Goal: Transaction & Acquisition: Purchase product/service

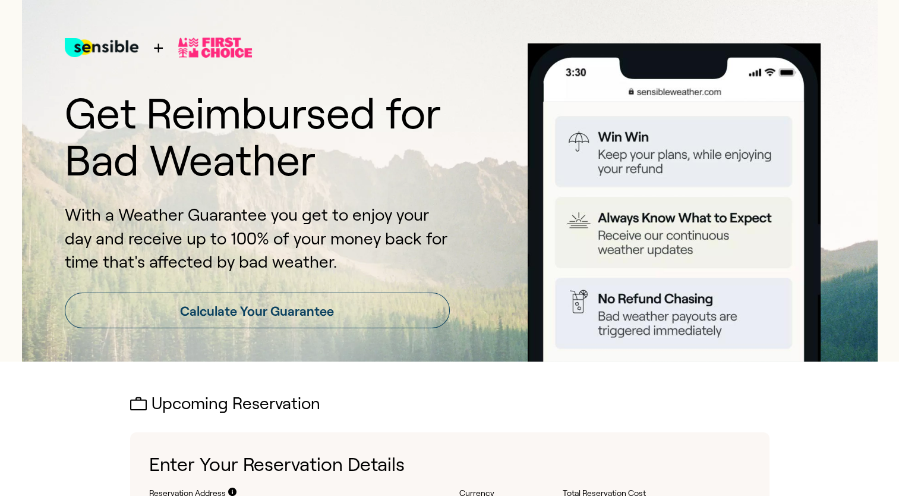
click at [406, 314] on link "Calculate Your Guarantee" at bounding box center [257, 310] width 385 height 36
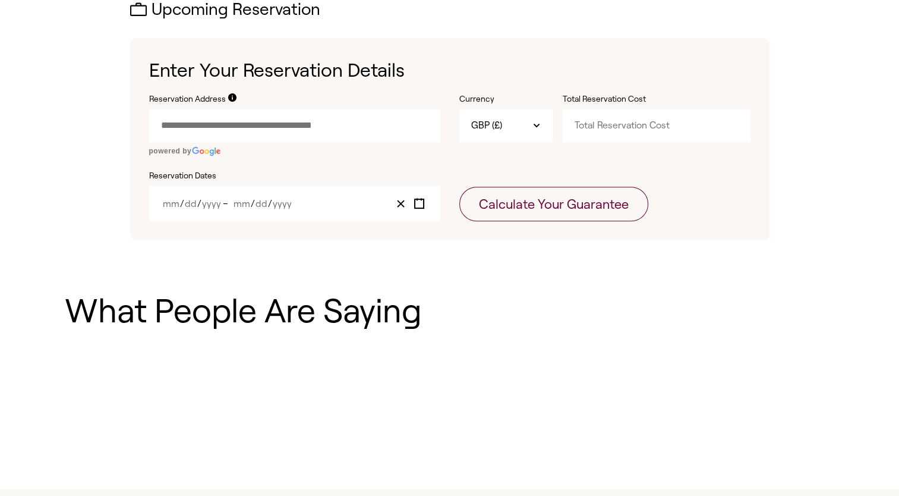
scroll to position [395, 0]
click at [337, 123] on input "Reservation Address" at bounding box center [294, 125] width 291 height 32
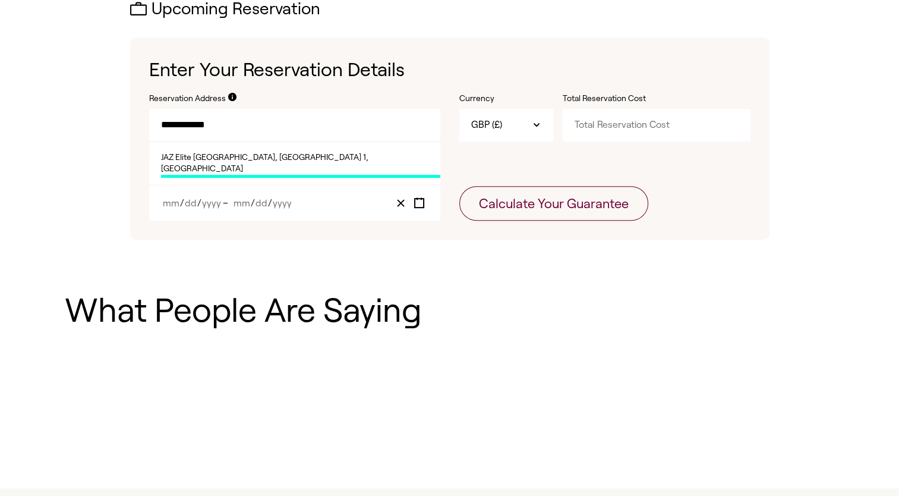
click at [310, 158] on span "JAZ Elite [GEOGRAPHIC_DATA], [GEOGRAPHIC_DATA] 1, [GEOGRAPHIC_DATA]" at bounding box center [300, 165] width 279 height 26
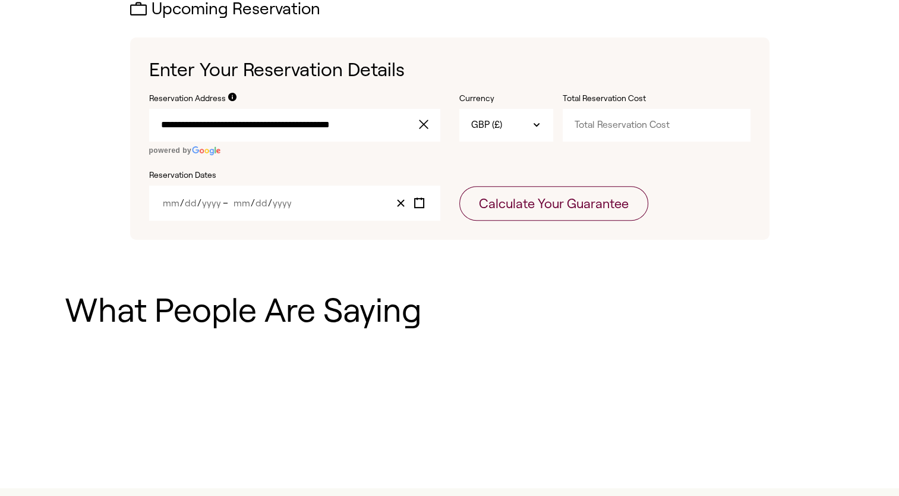
type input "**********"
click at [619, 135] on input "Total Reservation Cost" at bounding box center [657, 125] width 188 height 32
type input "3000"
click at [291, 209] on div "/ / – / /" at bounding box center [294, 202] width 291 height 35
drag, startPoint x: 185, startPoint y: 209, endPoint x: 182, endPoint y: 201, distance: 8.3
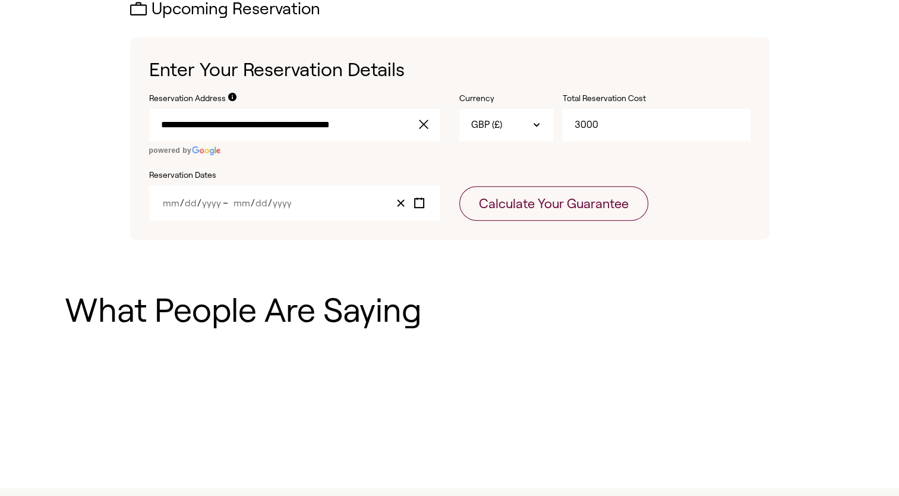
click at [182, 201] on div "/ / – / /" at bounding box center [294, 202] width 291 height 35
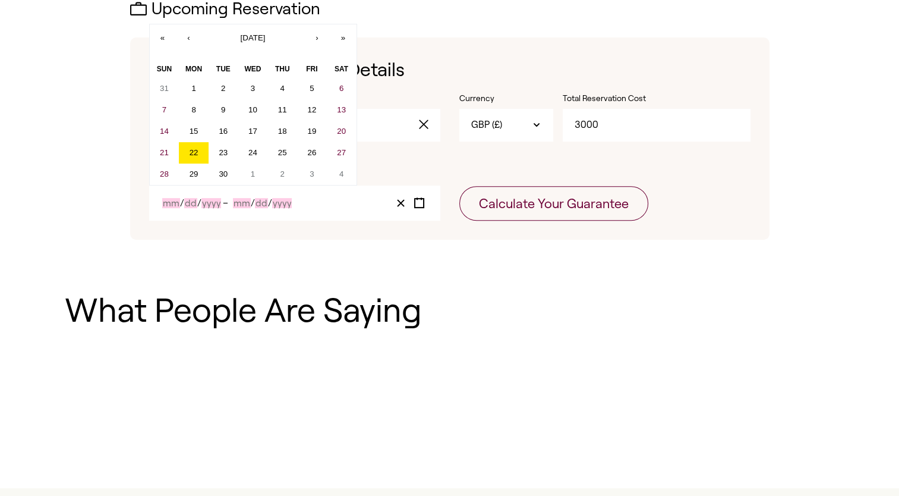
click at [182, 201] on span "/" at bounding box center [182, 203] width 4 height 10
click at [324, 34] on button "›" at bounding box center [317, 37] width 26 height 26
click at [324, 34] on div "« ‹ [DATE] › » [PERSON_NAME] Wed Thu Fri Sat 28 29 30 1 2 3 4 5 6 7 8 9 10 11 1…" at bounding box center [253, 105] width 208 height 162
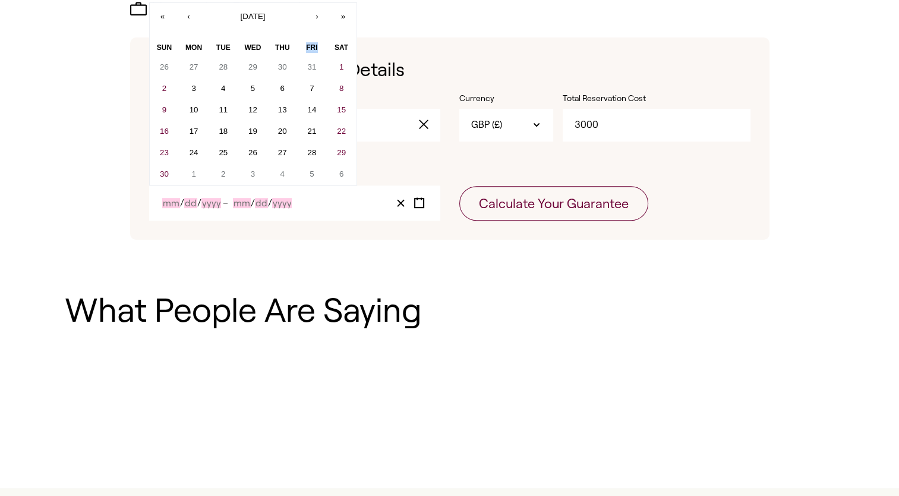
click at [324, 34] on div "« ‹ [DATE] › » [PERSON_NAME] Wed Thu Fri Sat 26 27 28 29 30 31 1 2 3 4 5 6 7 8 …" at bounding box center [253, 93] width 208 height 183
drag, startPoint x: 324, startPoint y: 34, endPoint x: 318, endPoint y: 23, distance: 12.8
click at [318, 23] on button "›" at bounding box center [317, 16] width 26 height 26
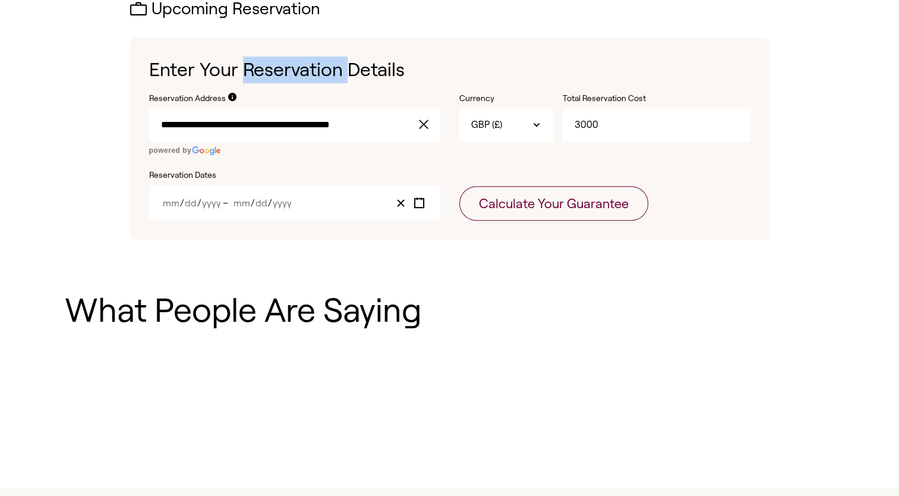
click at [318, 23] on div "**********" at bounding box center [449, 119] width 639 height 239
click at [191, 210] on div "/ / – / /" at bounding box center [294, 202] width 291 height 35
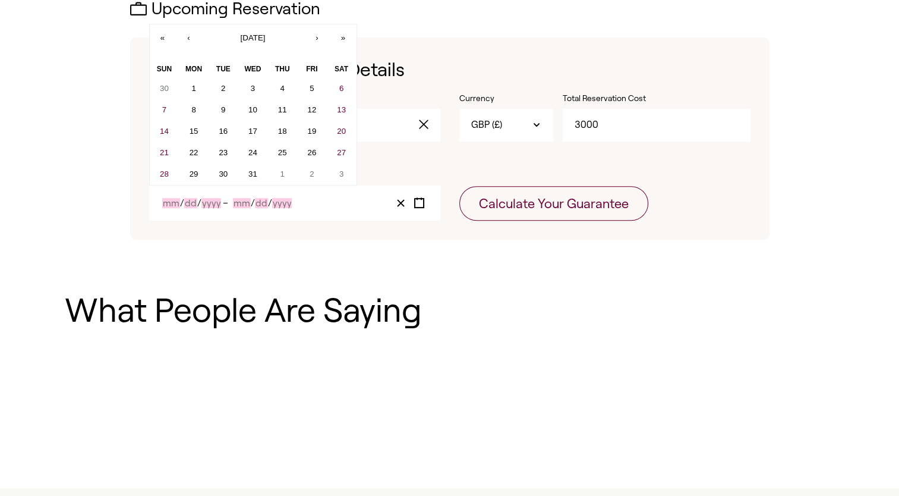
click at [190, 207] on input "Day" at bounding box center [190, 203] width 13 height 10
click at [323, 29] on button "›" at bounding box center [317, 37] width 26 height 26
click at [285, 87] on button "1" at bounding box center [282, 88] width 30 height 21
type input "1"
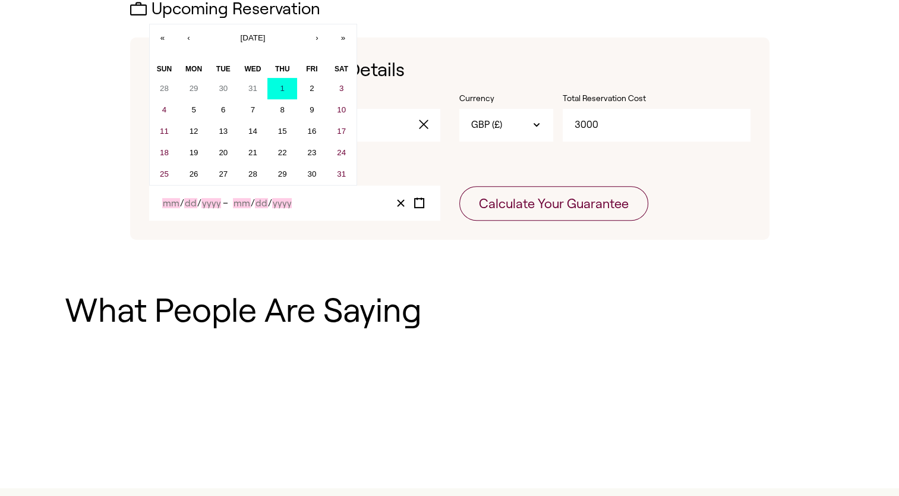
type input "1"
type input "2026"
type input "1"
type input "2026"
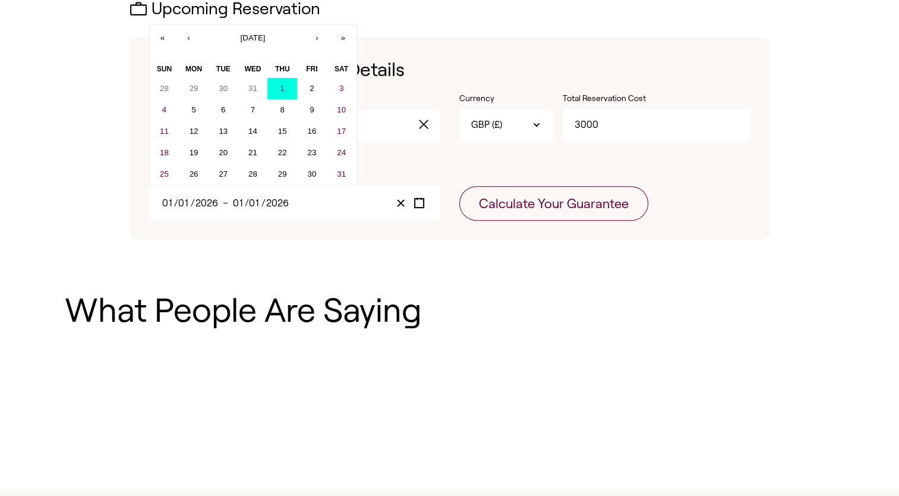
click at [268, 207] on input "2026" at bounding box center [278, 203] width 24 height 10
click at [283, 123] on button "15" at bounding box center [282, 131] width 30 height 21
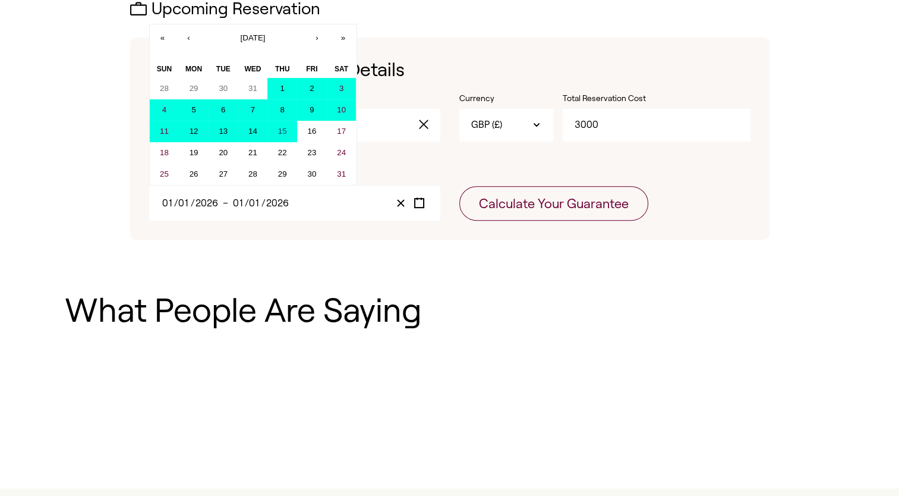
click at [285, 95] on button "1" at bounding box center [282, 88] width 30 height 21
type input "15"
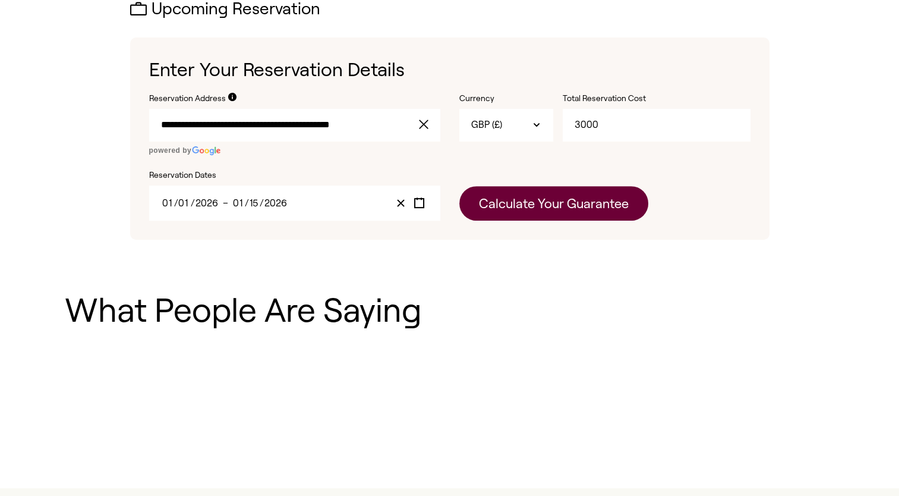
click at [551, 213] on button "Calculate Your Guarantee" at bounding box center [553, 203] width 189 height 34
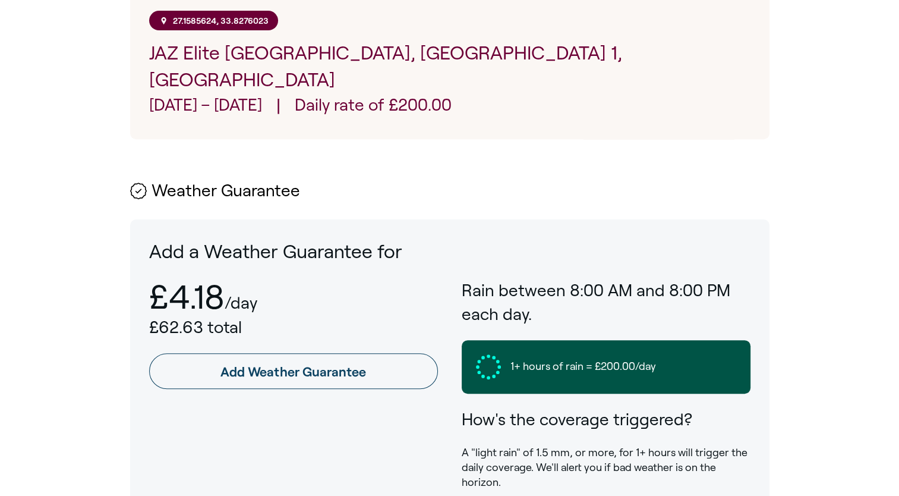
scroll to position [513, 0]
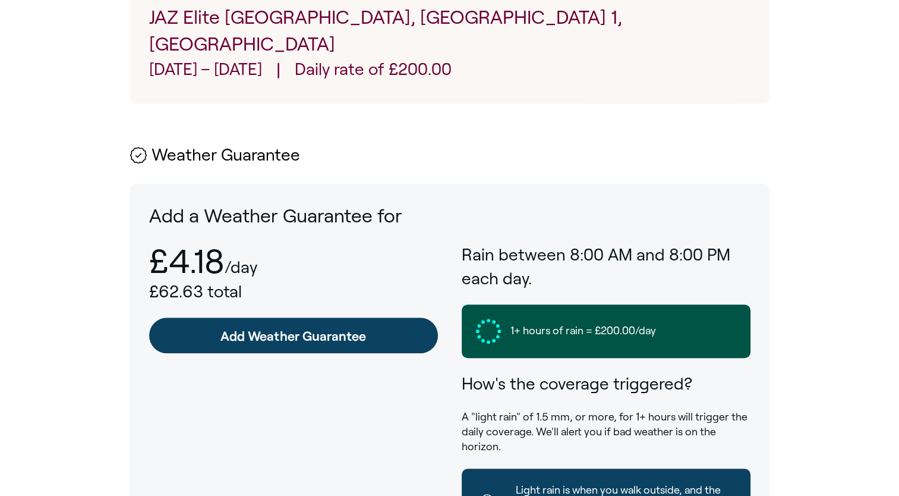
click at [287, 317] on link "Add Weather Guarantee" at bounding box center [293, 335] width 289 height 36
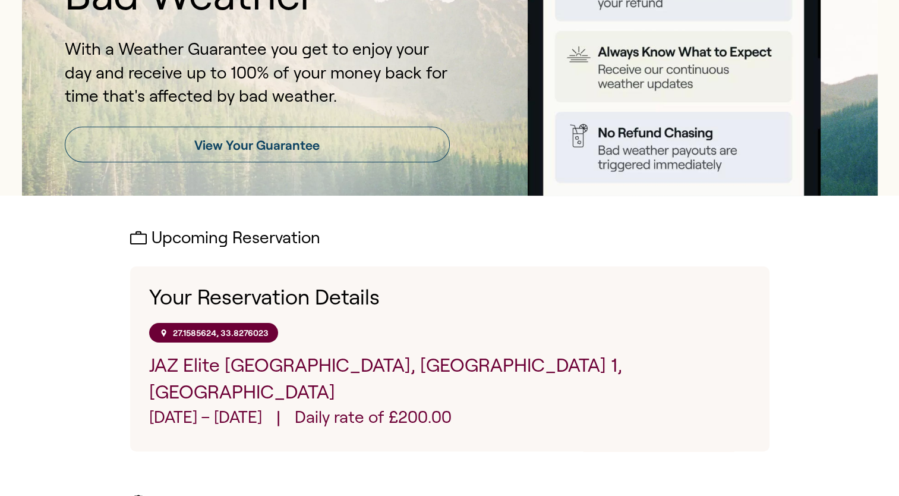
scroll to position [38, 0]
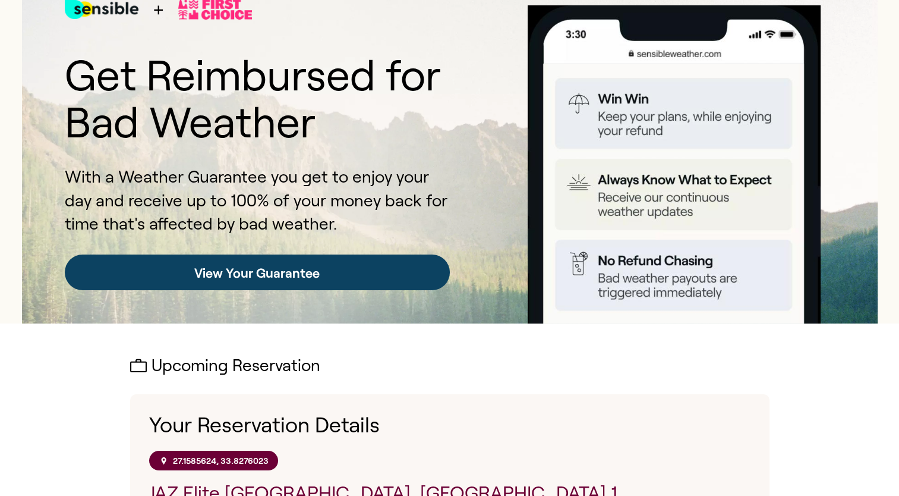
click at [292, 272] on link "View Your Guarantee" at bounding box center [257, 272] width 385 height 36
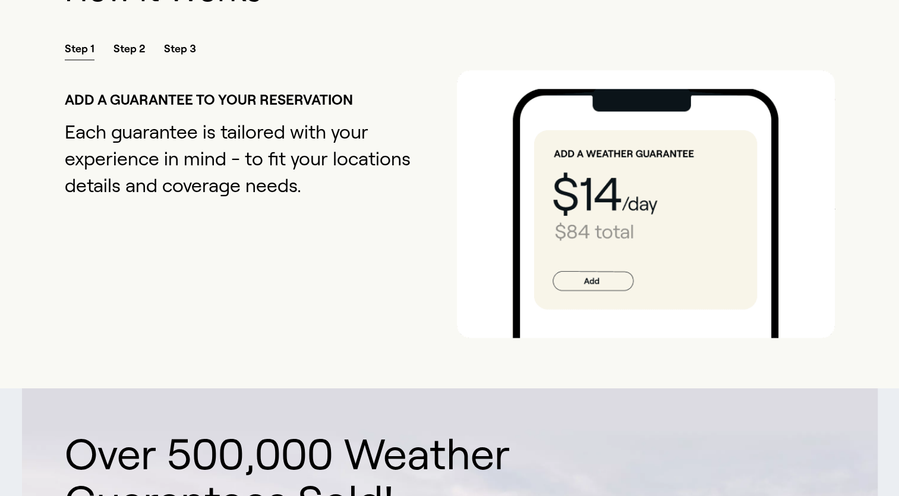
scroll to position [1393, 0]
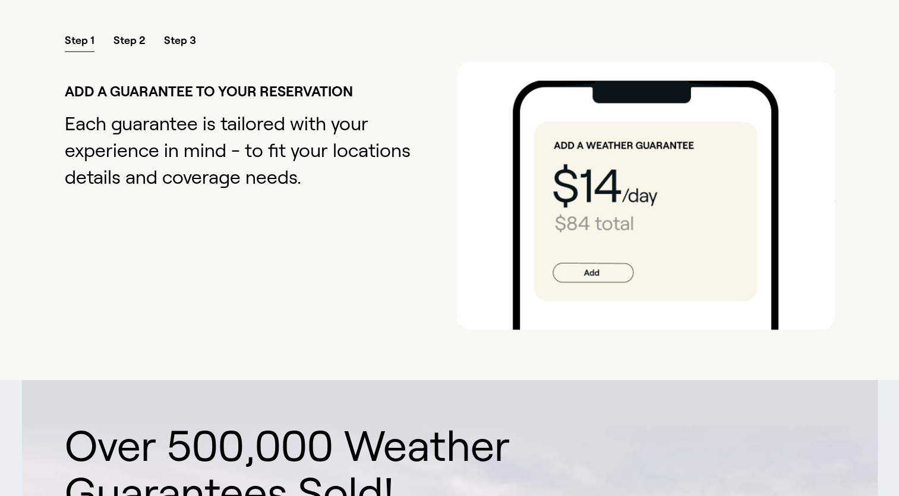
click at [133, 33] on span "Step 2" at bounding box center [128, 42] width 31 height 18
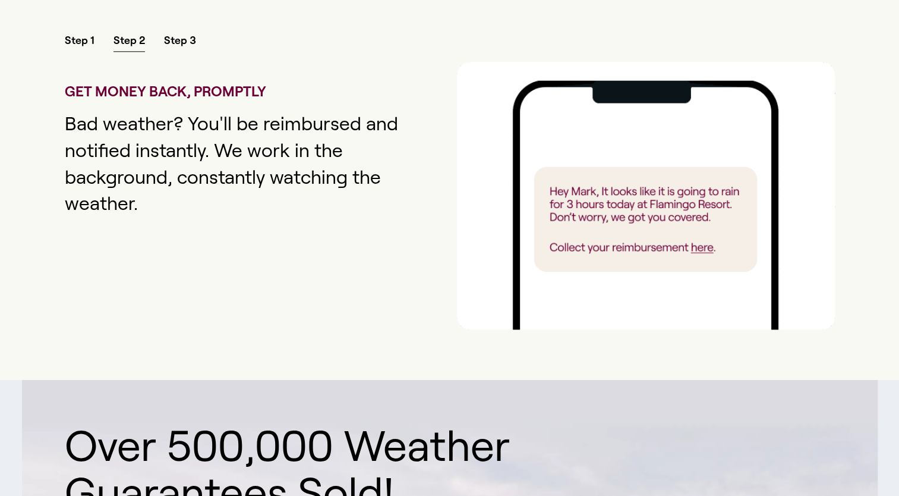
click at [166, 33] on span "Step 3" at bounding box center [180, 42] width 32 height 18
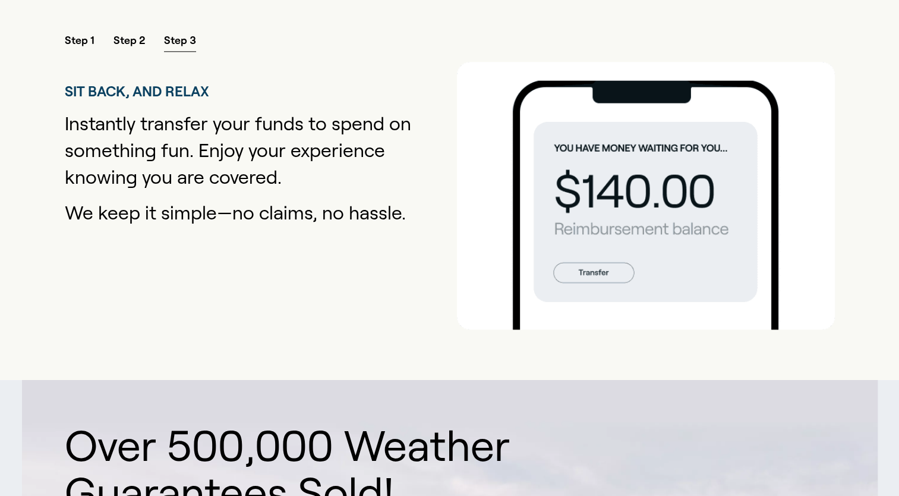
click at [129, 33] on span "Step 2" at bounding box center [128, 42] width 31 height 18
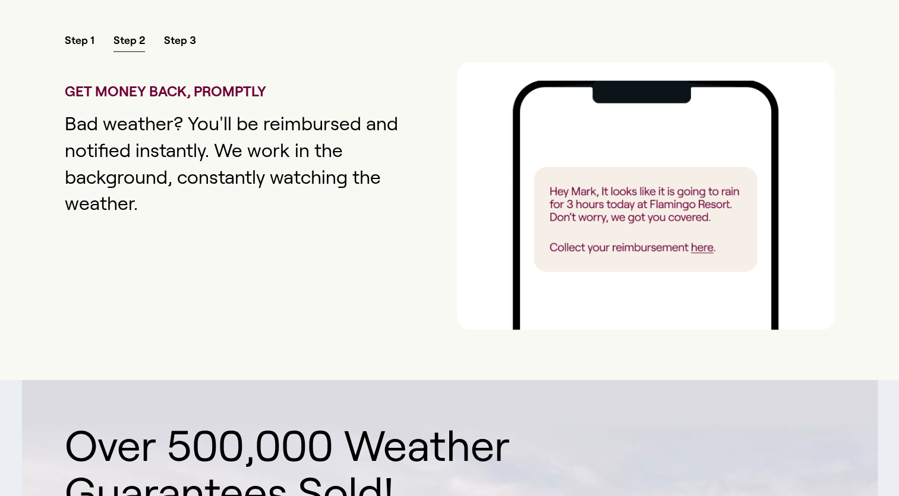
click at [175, 33] on span "Step 3" at bounding box center [180, 42] width 32 height 18
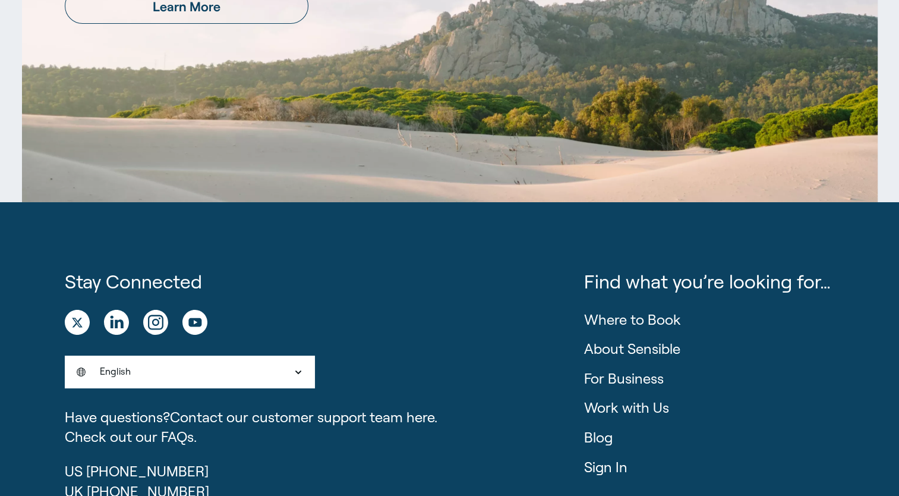
scroll to position [2174, 0]
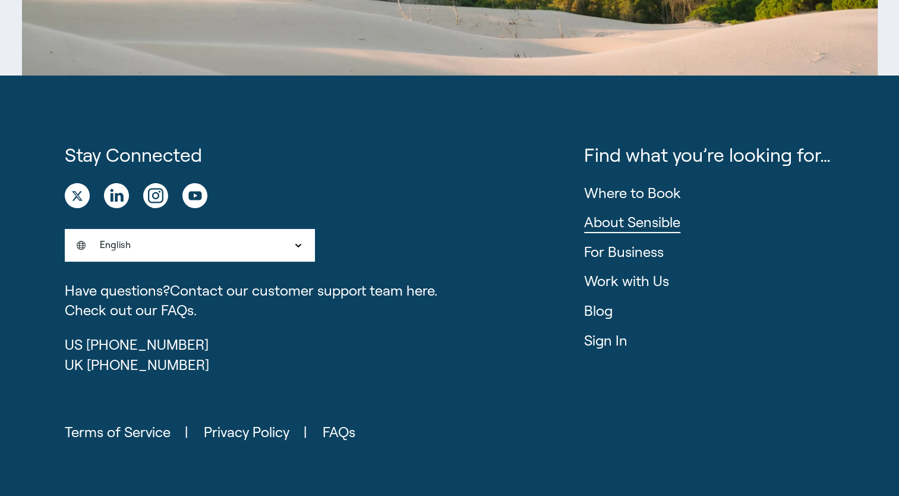
click at [640, 214] on link "About Sensible" at bounding box center [632, 222] width 96 height 16
click at [623, 214] on link "About Sensible" at bounding box center [632, 222] width 96 height 16
click at [636, 214] on link "About Sensible" at bounding box center [632, 222] width 96 height 16
